Goal: Leave review/rating: Share an evaluation or opinion about a product, service, or content

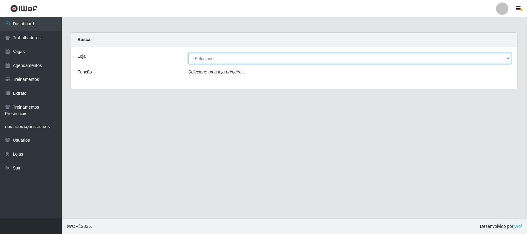
click at [312, 64] on select "[Selecione...] Nordestão - [GEOGRAPHIC_DATA]" at bounding box center [349, 58] width 323 height 11
select select "420"
click at [188, 53] on select "[Selecione...] Nordestão - [GEOGRAPHIC_DATA]" at bounding box center [349, 58] width 323 height 11
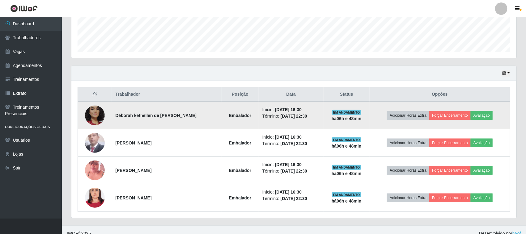
scroll to position [177, 0]
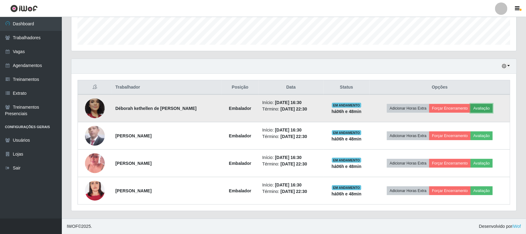
click at [482, 110] on button "Avaliação" at bounding box center [481, 108] width 22 height 9
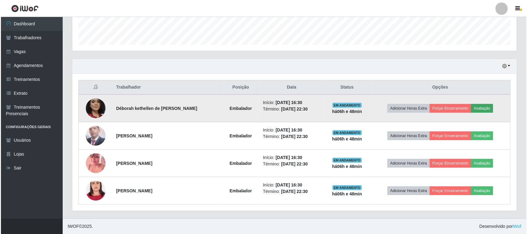
scroll to position [128, 440]
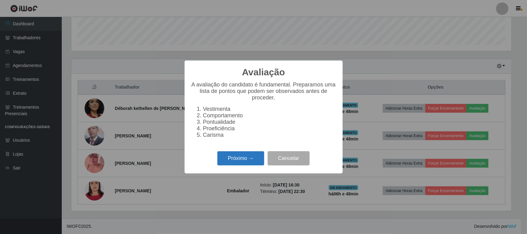
click at [239, 159] on button "Próximo →" at bounding box center [240, 158] width 47 height 15
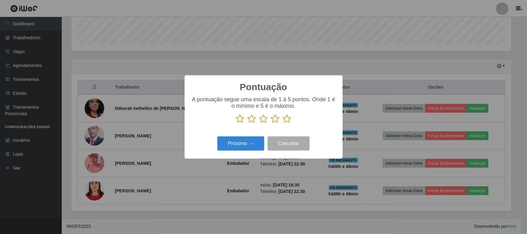
scroll to position [308662, 308349]
click at [288, 122] on icon at bounding box center [287, 118] width 9 height 9
click at [283, 124] on input "radio" at bounding box center [283, 124] width 0 height 0
click at [255, 143] on button "Próximo →" at bounding box center [240, 143] width 47 height 15
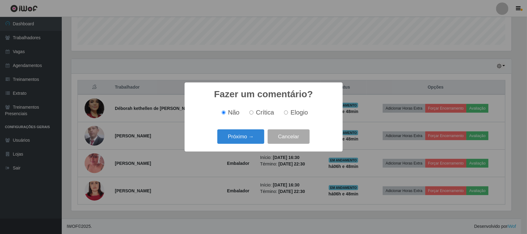
click at [283, 114] on label "Elogio" at bounding box center [295, 112] width 26 height 7
click at [284, 114] on input "Elogio" at bounding box center [286, 113] width 4 height 4
radio input "true"
click at [288, 112] on label "Elogio" at bounding box center [295, 112] width 26 height 7
click at [288, 112] on input "Elogio" at bounding box center [286, 113] width 4 height 4
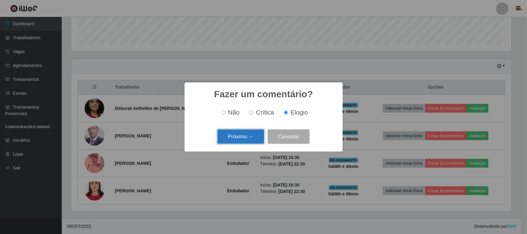
click at [252, 136] on button "Próximo →" at bounding box center [240, 136] width 47 height 15
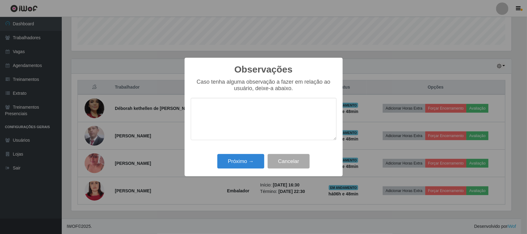
click at [309, 104] on textarea at bounding box center [264, 119] width 146 height 42
type textarea "pontual"
click at [231, 163] on button "Próximo →" at bounding box center [240, 161] width 47 height 15
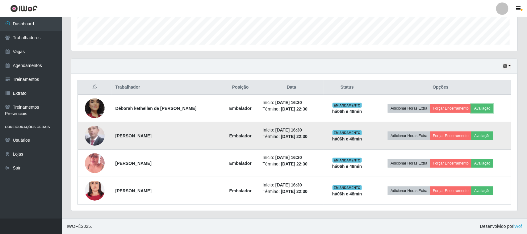
scroll to position [128, 445]
click at [489, 133] on button "Avaliação" at bounding box center [481, 136] width 22 height 9
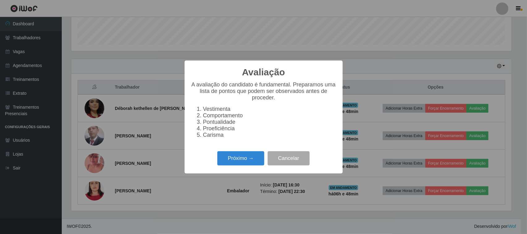
scroll to position [128, 440]
click at [223, 166] on button "Próximo →" at bounding box center [240, 158] width 47 height 15
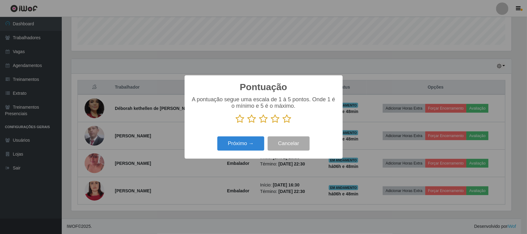
click at [284, 121] on icon at bounding box center [287, 118] width 9 height 9
click at [283, 124] on input "radio" at bounding box center [283, 124] width 0 height 0
click at [243, 147] on button "Próximo →" at bounding box center [240, 143] width 47 height 15
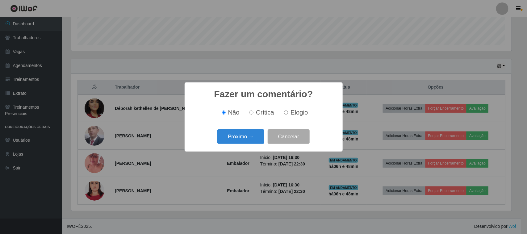
click at [292, 113] on span "Elogio" at bounding box center [299, 112] width 17 height 7
click at [288, 113] on input "Elogio" at bounding box center [286, 113] width 4 height 4
radio input "true"
click at [250, 138] on button "Próximo →" at bounding box center [240, 136] width 47 height 15
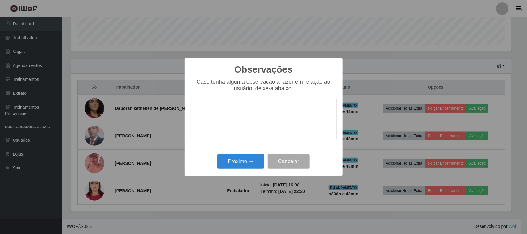
click at [278, 116] on textarea at bounding box center [264, 119] width 146 height 42
type textarea "pontual"
click at [245, 164] on button "Próximo →" at bounding box center [240, 161] width 47 height 15
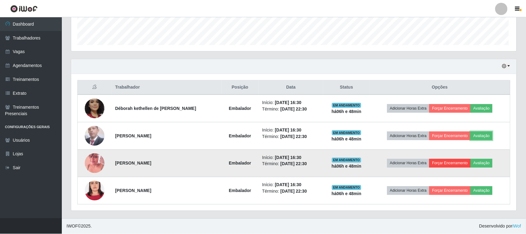
scroll to position [128, 445]
click at [489, 161] on button "Avaliação" at bounding box center [481, 163] width 22 height 9
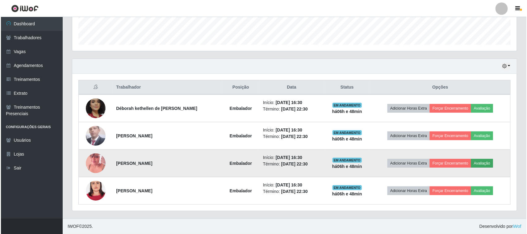
scroll to position [128, 440]
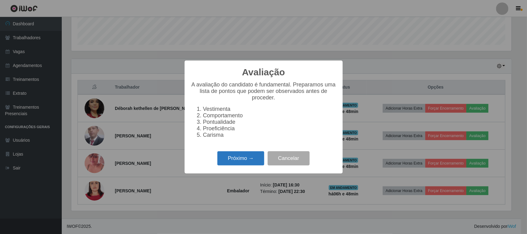
click at [245, 161] on button "Próximo →" at bounding box center [240, 158] width 47 height 15
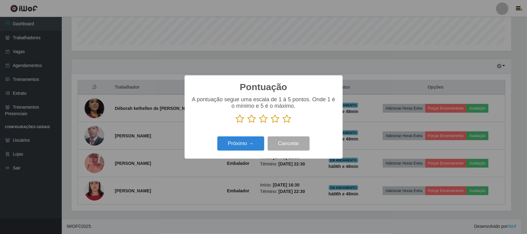
scroll to position [308662, 308349]
click at [286, 118] on icon at bounding box center [287, 118] width 9 height 9
click at [283, 124] on input "radio" at bounding box center [283, 124] width 0 height 0
click at [252, 145] on button "Próximo →" at bounding box center [240, 143] width 47 height 15
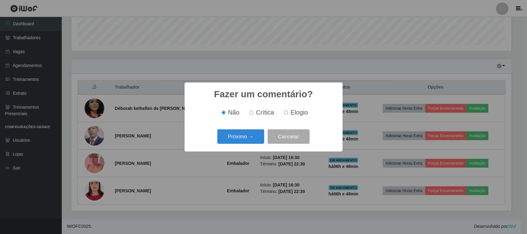
click at [295, 111] on span "Elogio" at bounding box center [299, 112] width 17 height 7
click at [288, 111] on input "Elogio" at bounding box center [286, 113] width 4 height 4
radio input "true"
click at [247, 137] on button "Próximo →" at bounding box center [240, 136] width 47 height 15
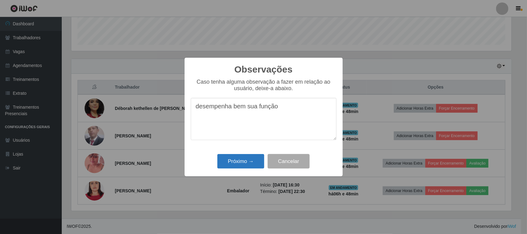
type textarea "desempenha bem sua função"
click at [241, 166] on button "Próximo →" at bounding box center [240, 161] width 47 height 15
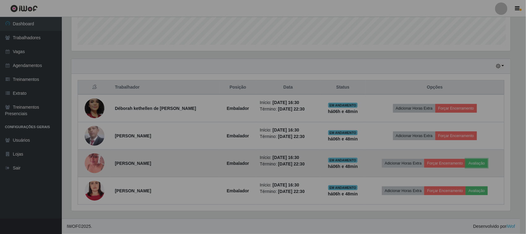
scroll to position [128, 445]
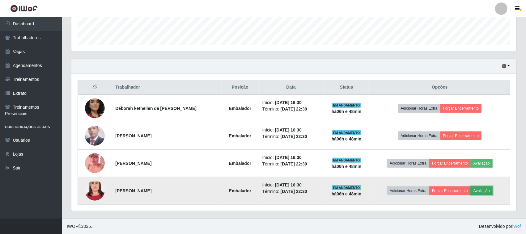
click at [491, 192] on button "Avaliação" at bounding box center [481, 191] width 22 height 9
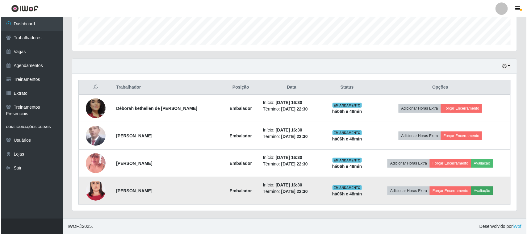
scroll to position [128, 440]
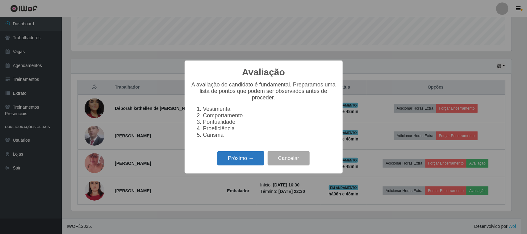
click at [248, 166] on button "Próximo →" at bounding box center [240, 158] width 47 height 15
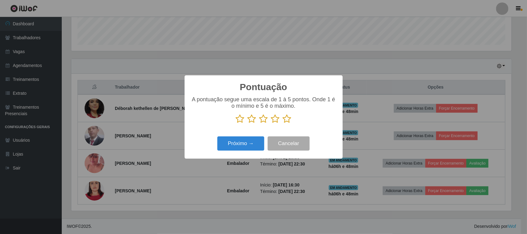
click at [288, 118] on icon at bounding box center [287, 118] width 9 height 9
click at [283, 124] on input "radio" at bounding box center [283, 124] width 0 height 0
click at [245, 145] on button "Próximo →" at bounding box center [240, 143] width 47 height 15
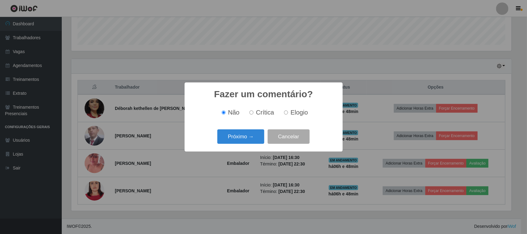
click at [285, 111] on input "Elogio" at bounding box center [286, 113] width 4 height 4
radio input "true"
drag, startPoint x: 233, startPoint y: 147, endPoint x: 233, endPoint y: 142, distance: 4.4
click at [233, 146] on div "Fazer um comentário? × Não Crítica Elogio Próximo → Cancelar" at bounding box center [264, 116] width 158 height 69
click at [235, 141] on button "Próximo →" at bounding box center [240, 136] width 47 height 15
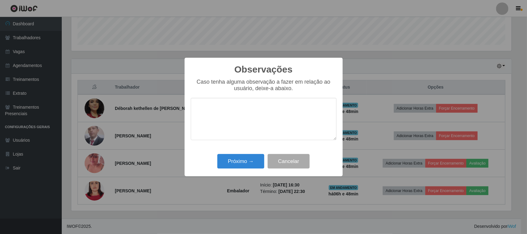
click at [285, 105] on textarea at bounding box center [264, 119] width 146 height 42
type textarea "pontual"
click at [250, 160] on button "Próximo →" at bounding box center [240, 161] width 47 height 15
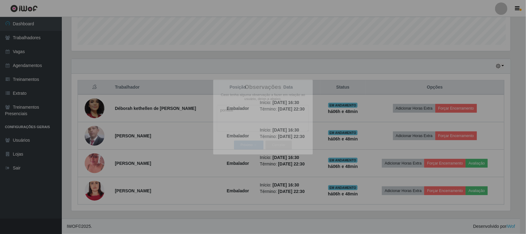
scroll to position [0, 0]
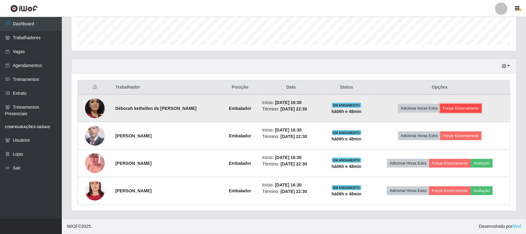
click at [458, 111] on button "Forçar Encerramento" at bounding box center [460, 108] width 41 height 9
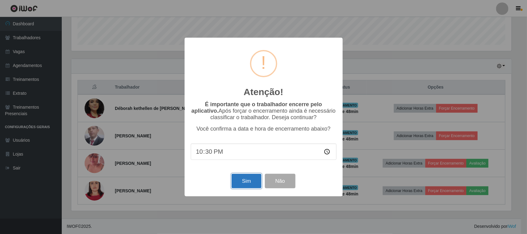
click at [255, 184] on button "Sim" at bounding box center [247, 181] width 30 height 15
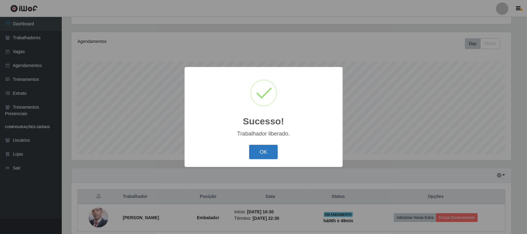
drag, startPoint x: 263, startPoint y: 150, endPoint x: 272, endPoint y: 152, distance: 8.8
click at [264, 150] on button "OK" at bounding box center [263, 152] width 29 height 15
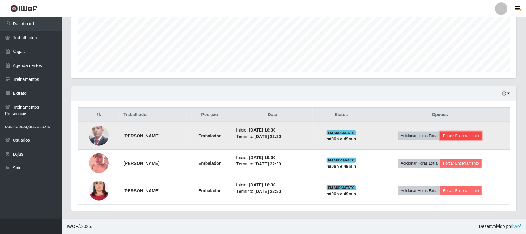
click at [476, 139] on button "Forçar Encerramento" at bounding box center [460, 136] width 41 height 9
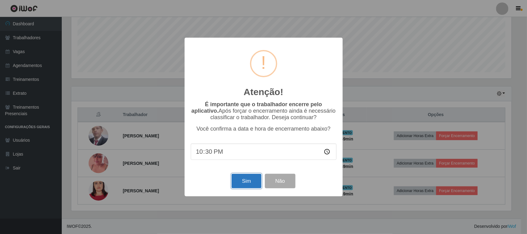
click at [249, 186] on button "Sim" at bounding box center [247, 181] width 30 height 15
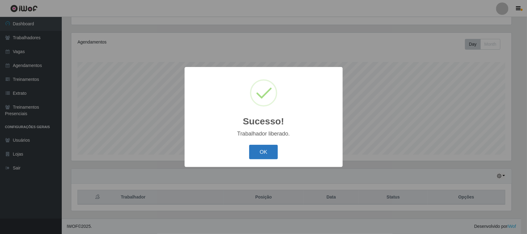
click at [254, 154] on button "OK" at bounding box center [263, 152] width 29 height 15
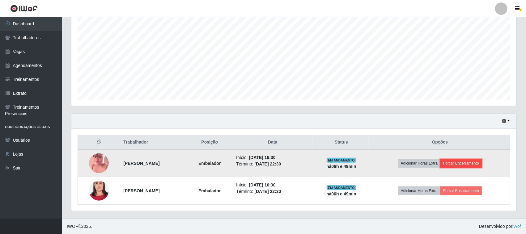
click at [471, 160] on button "Forçar Encerramento" at bounding box center [460, 163] width 41 height 9
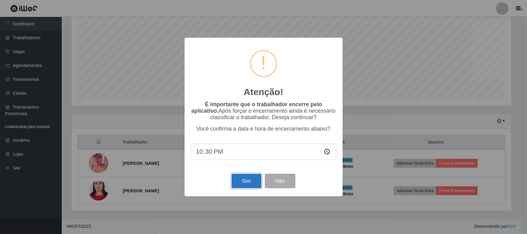
click at [242, 184] on button "Sim" at bounding box center [247, 181] width 30 height 15
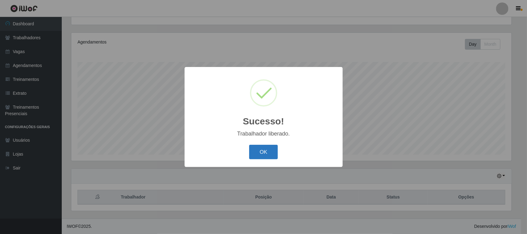
click at [259, 157] on button "OK" at bounding box center [263, 152] width 29 height 15
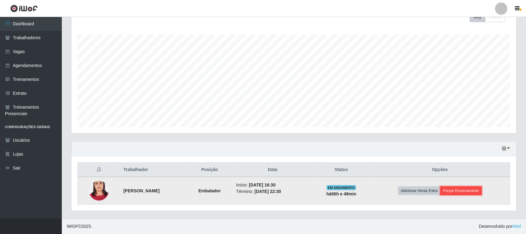
click at [472, 188] on button "Forçar Encerramento" at bounding box center [460, 191] width 41 height 9
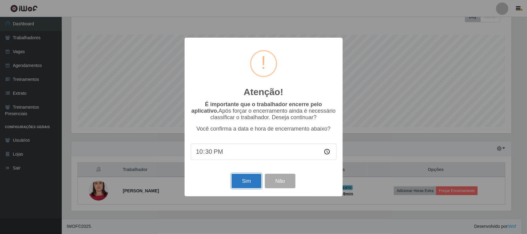
click at [242, 183] on button "Sim" at bounding box center [247, 181] width 30 height 15
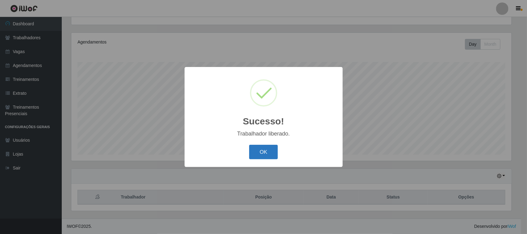
drag, startPoint x: 267, startPoint y: 147, endPoint x: 263, endPoint y: 147, distance: 4.0
click at [263, 147] on button "OK" at bounding box center [263, 152] width 29 height 15
